Goal: Task Accomplishment & Management: Use online tool/utility

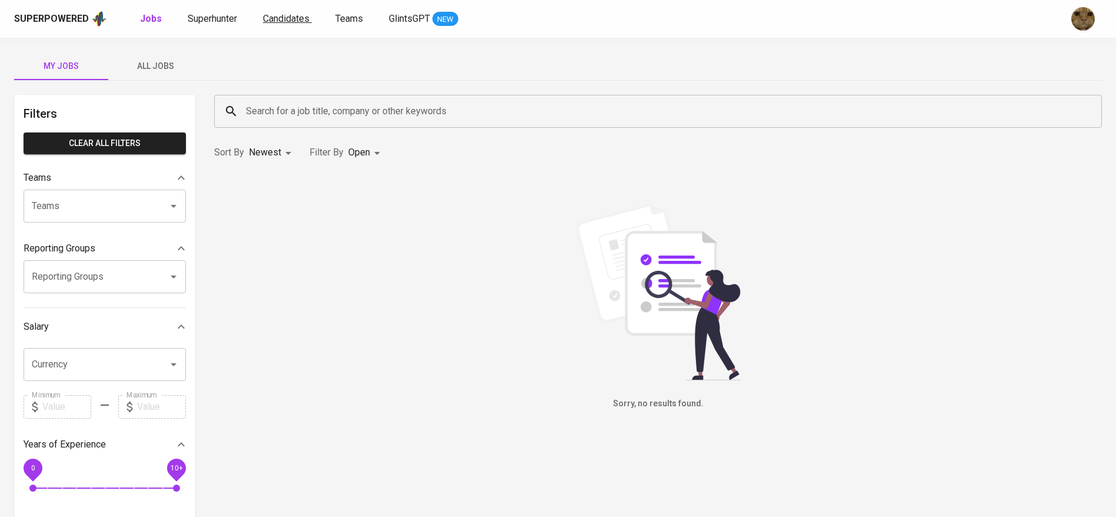
click at [284, 23] on span "Candidates" at bounding box center [286, 18] width 46 height 11
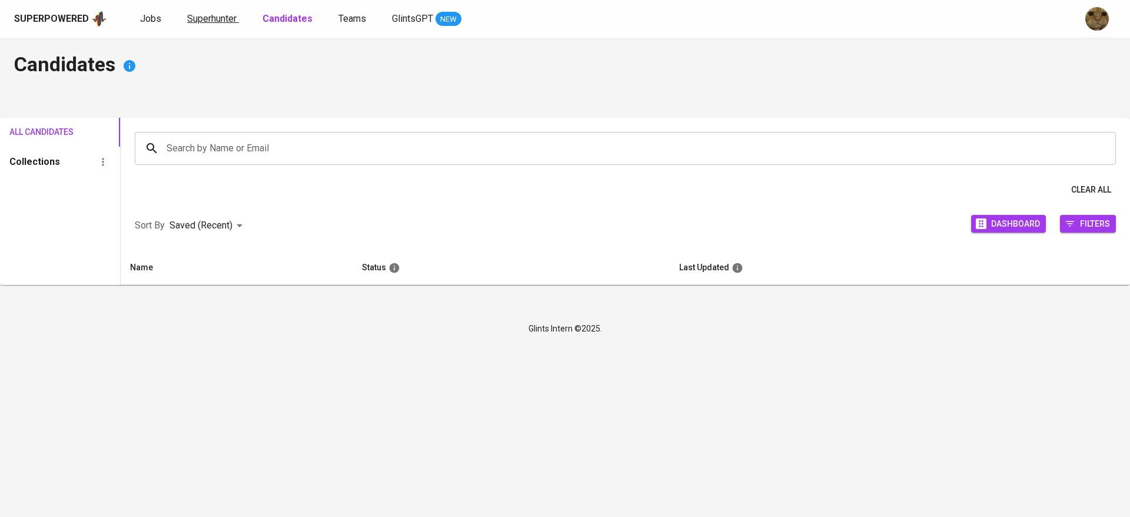
click at [231, 21] on span "Superhunter" at bounding box center [211, 18] width 49 height 11
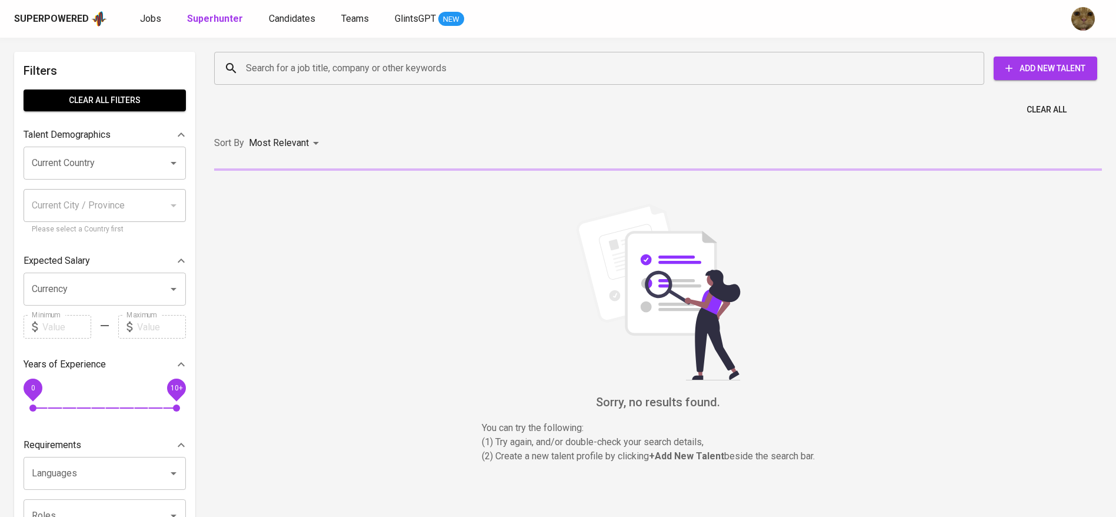
click at [284, 55] on div "Search for a job title, company or other keywords" at bounding box center [599, 68] width 770 height 33
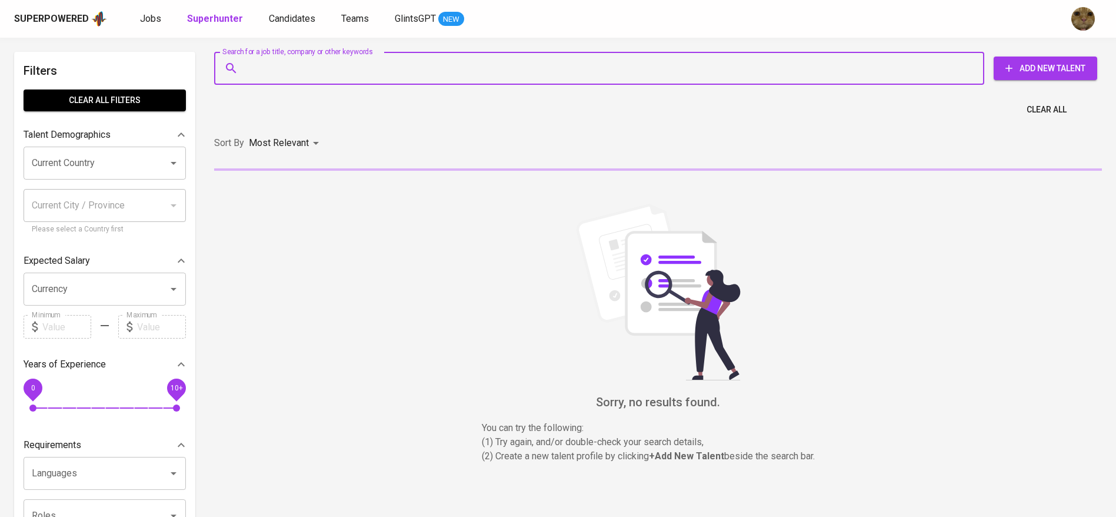
paste input "SIDIK46.IPB@GMAIL.COM"
type input "SIDIK46.IPB@GMAIL.COM"
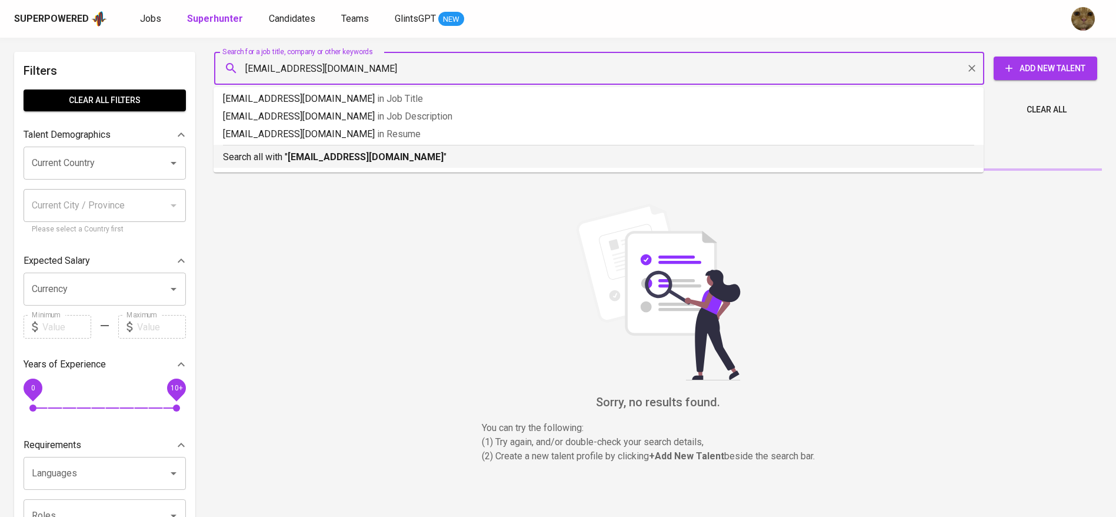
click at [258, 151] on p "Search all with " SIDIK46.IPB@GMAIL.COM "" at bounding box center [598, 157] width 751 height 14
